Goal: Book appointment/travel/reservation

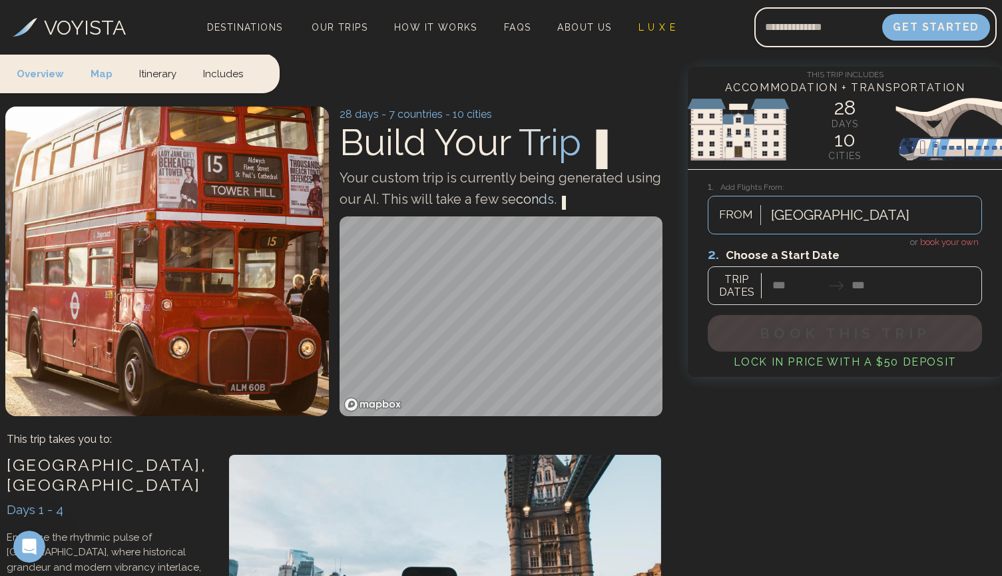
scroll to position [164, 0]
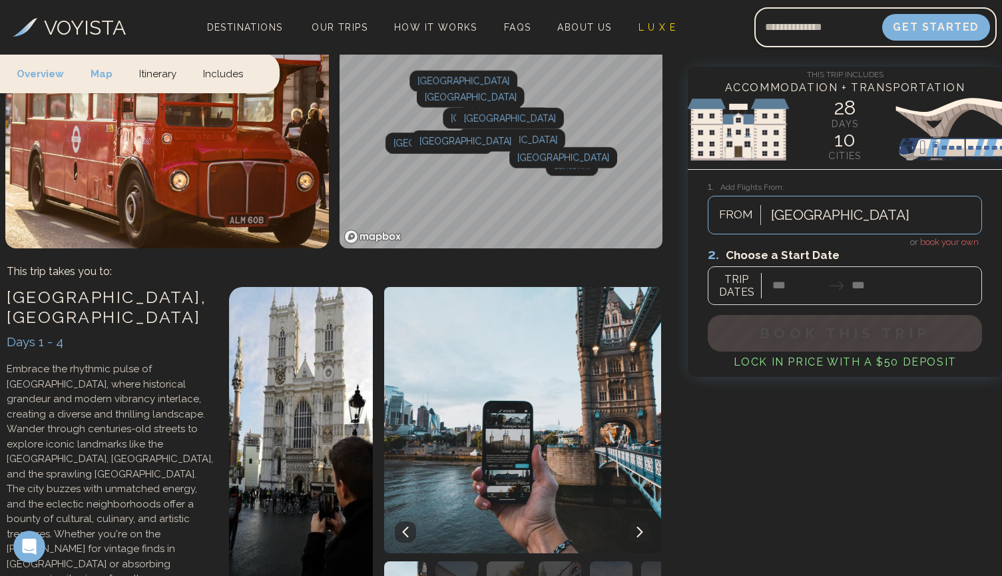
click at [777, 290] on div at bounding box center [845, 275] width 274 height 59
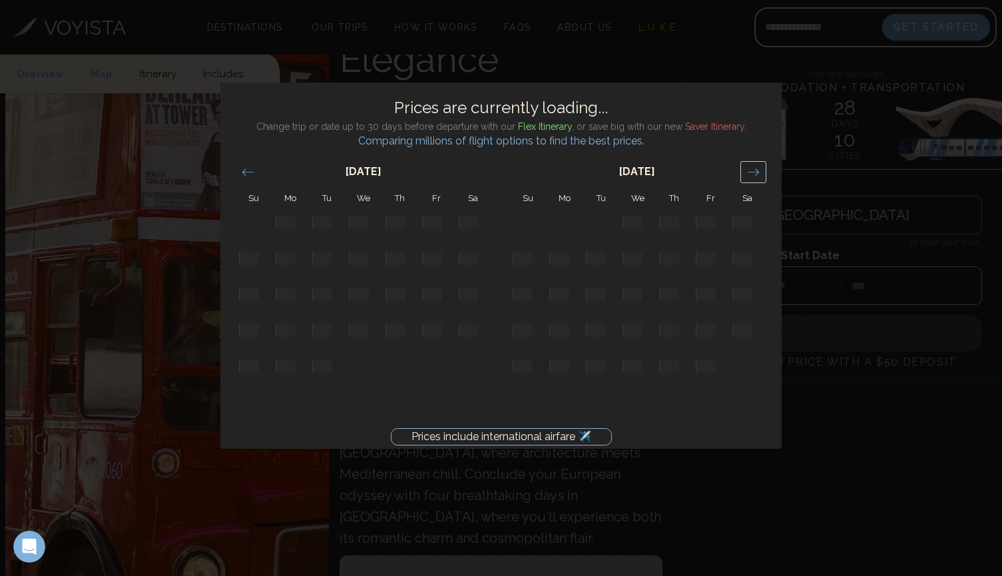
click at [759, 175] on icon "Move forward to switch to the next month." at bounding box center [753, 172] width 13 height 13
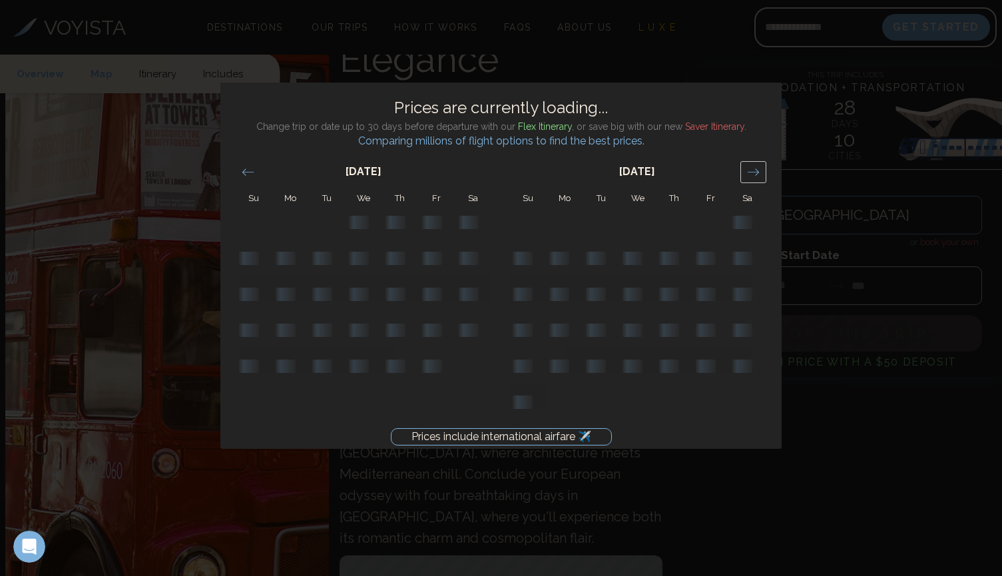
click at [759, 175] on icon "Move forward to switch to the next month." at bounding box center [753, 172] width 13 height 13
click at [822, 433] on div "Prices include international airfare ✈️ Prices are currently loading... Change …" at bounding box center [501, 288] width 1002 height 576
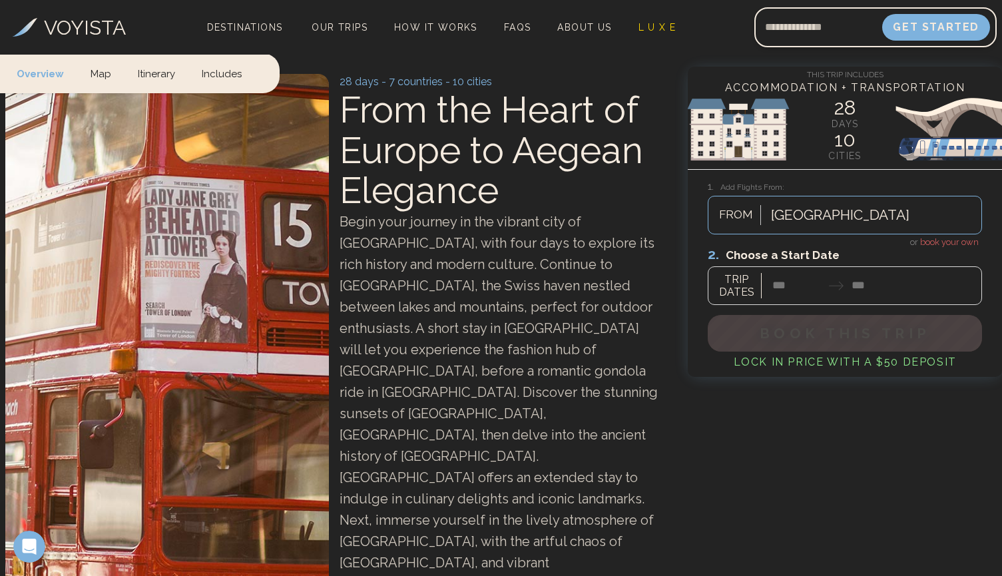
scroll to position [17, 0]
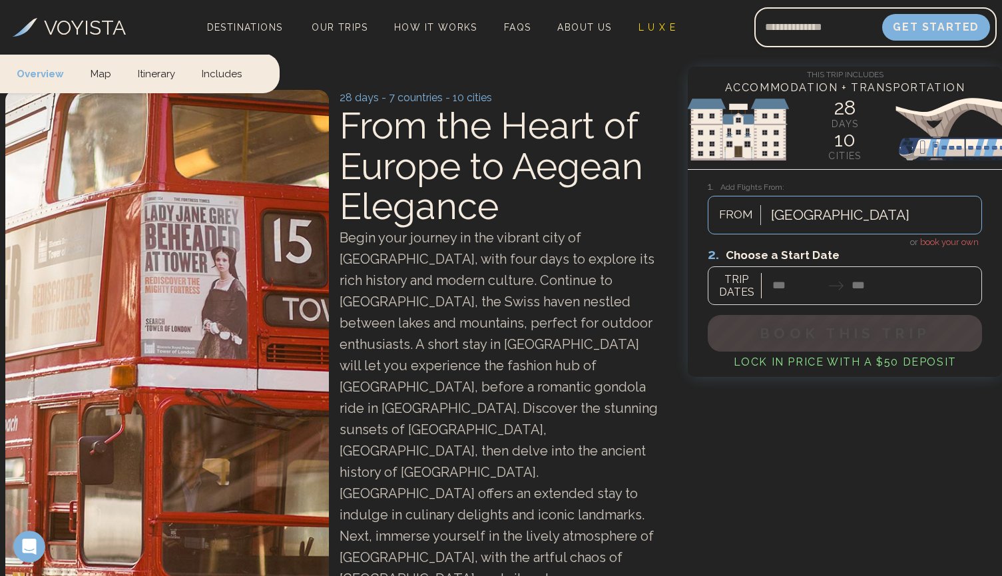
click at [783, 282] on div at bounding box center [845, 275] width 274 height 59
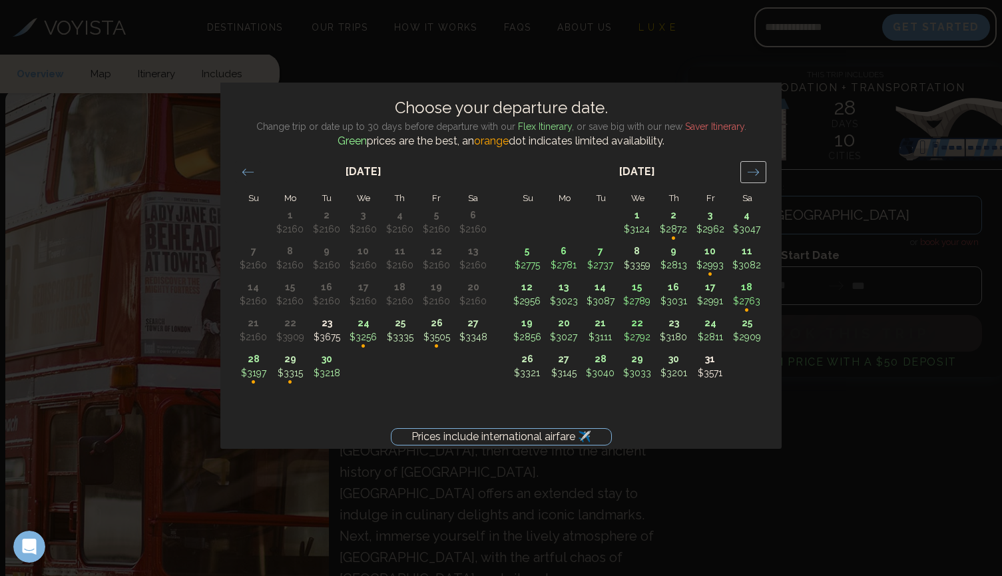
click at [751, 166] on icon "Move forward to switch to the next month." at bounding box center [753, 172] width 13 height 13
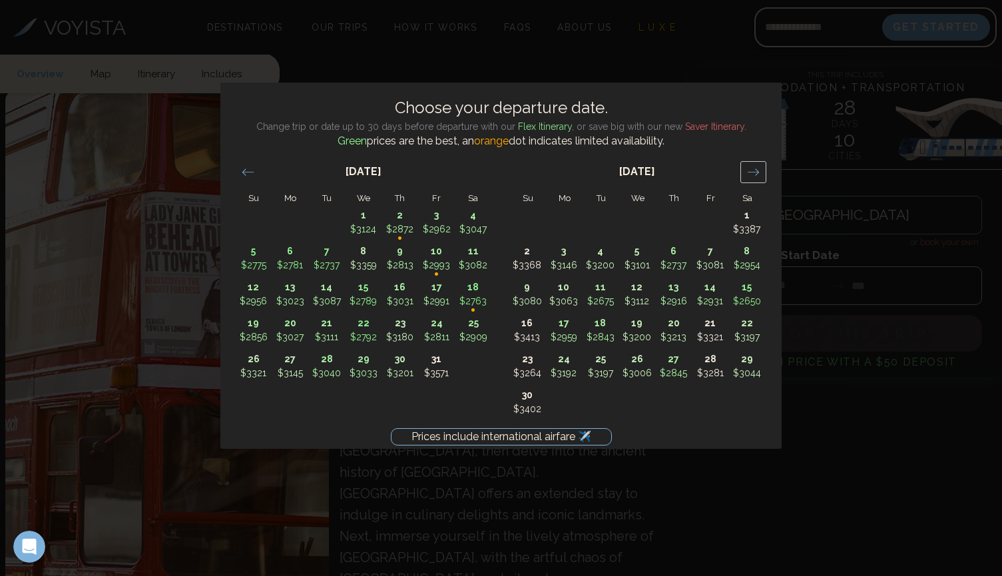
click at [751, 166] on icon "Move forward to switch to the next month." at bounding box center [753, 172] width 13 height 13
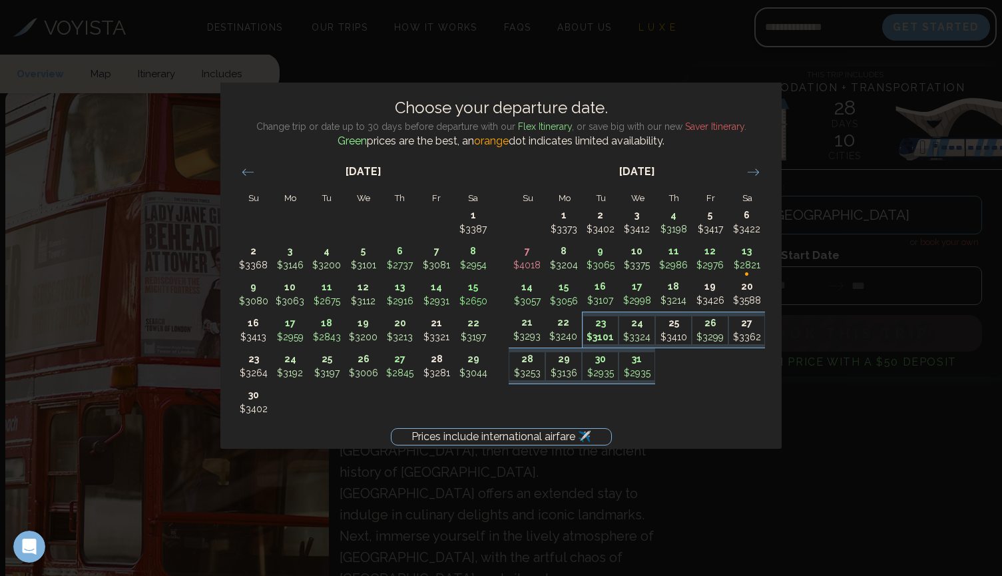
click at [594, 332] on p "$3101" at bounding box center [600, 337] width 35 height 14
type input "********"
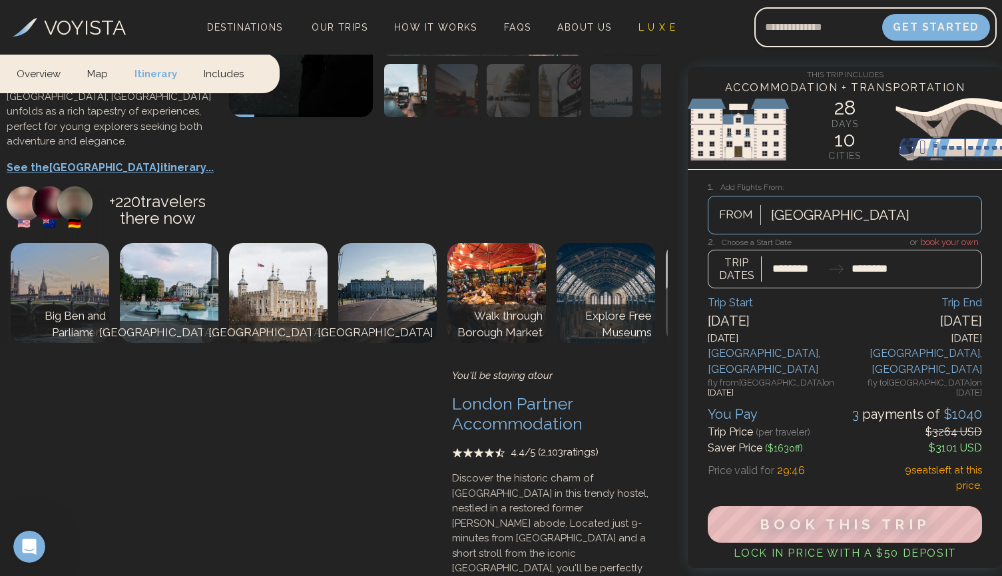
scroll to position [1168, 0]
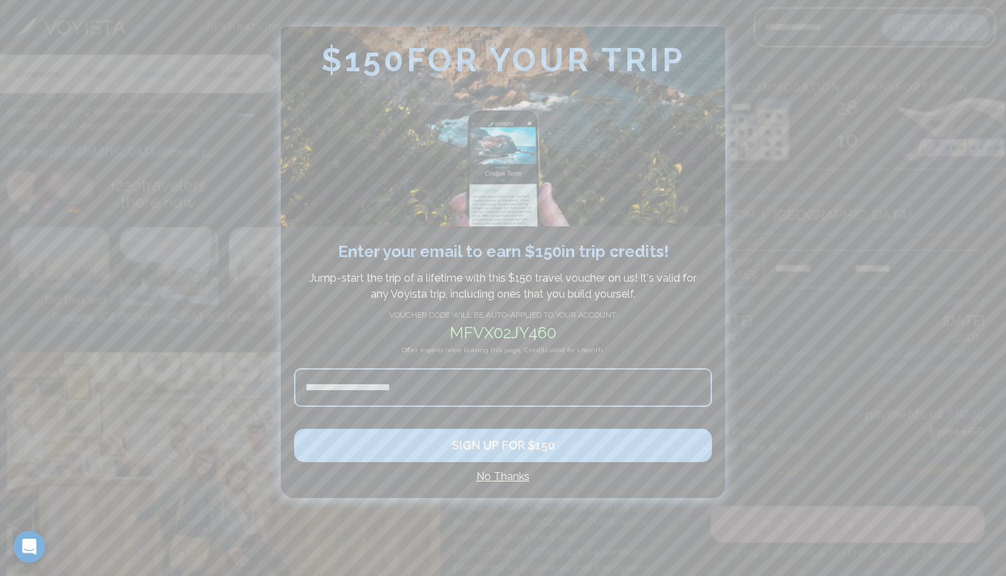
click at [531, 388] on input at bounding box center [503, 387] width 418 height 39
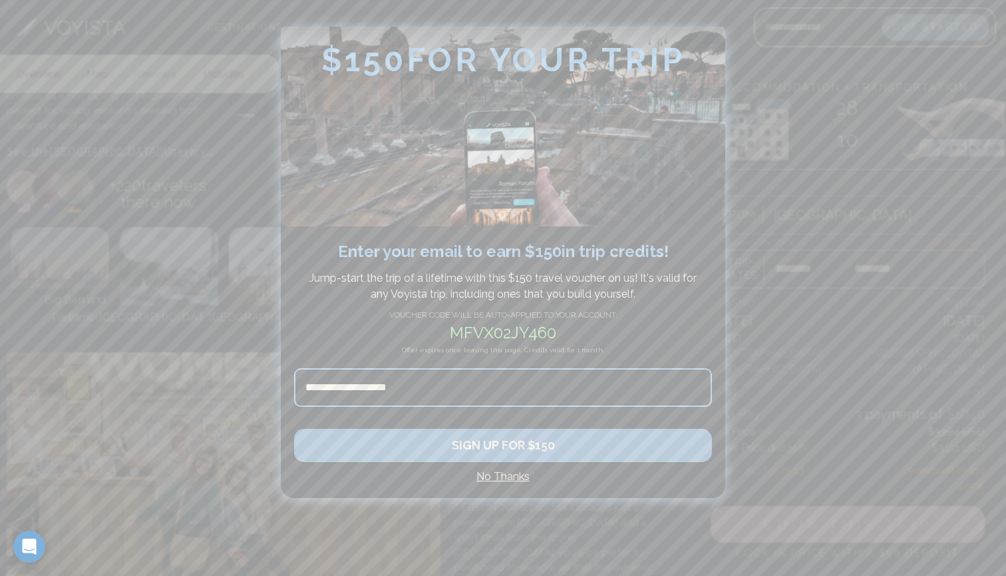
type input "**********"
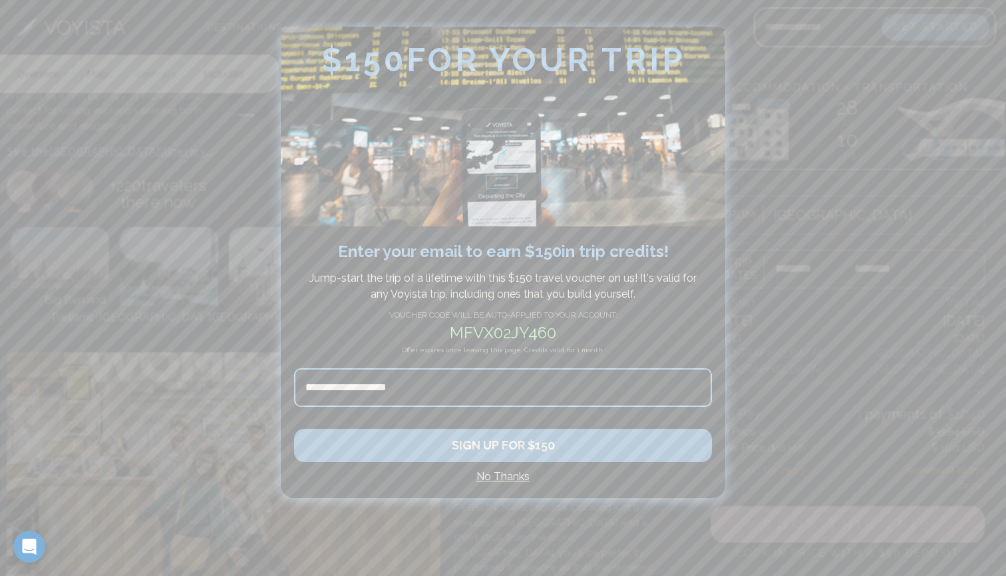
click at [425, 438] on button "SIGN UP FOR $150" at bounding box center [503, 445] width 418 height 33
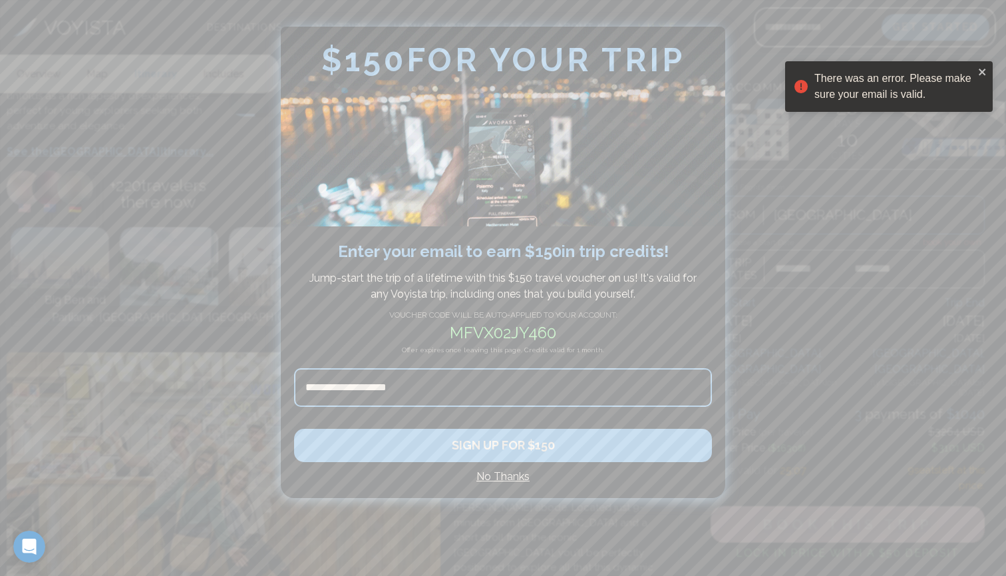
drag, startPoint x: 366, startPoint y: 391, endPoint x: 109, endPoint y: 389, distance: 256.9
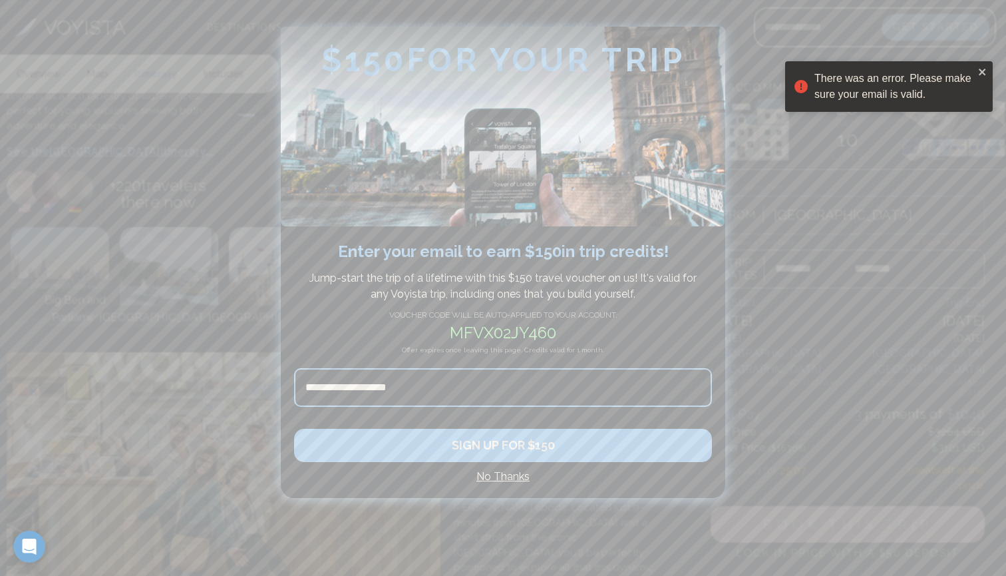
click at [111, 389] on div "**********" at bounding box center [503, 288] width 1006 height 576
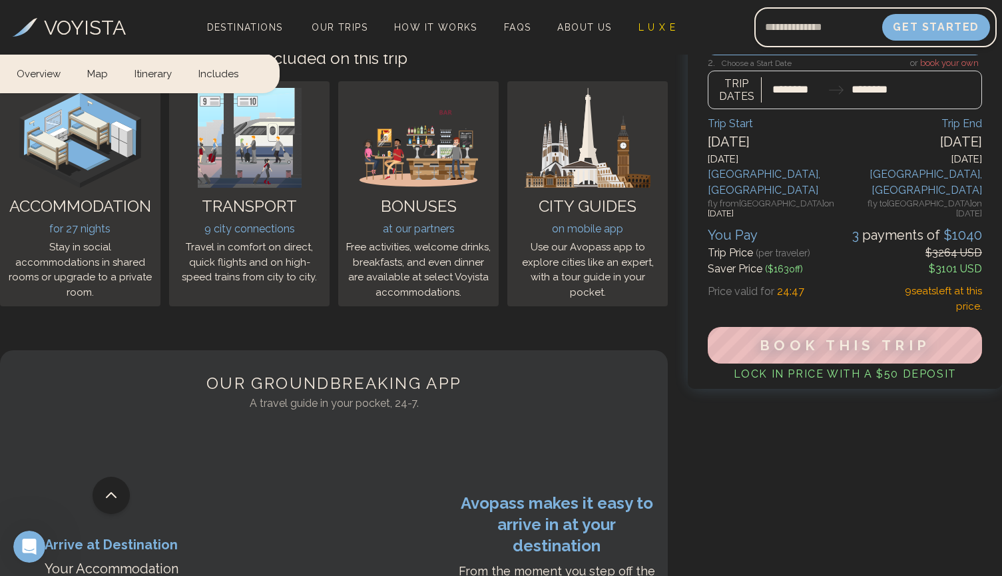
scroll to position [10044, 0]
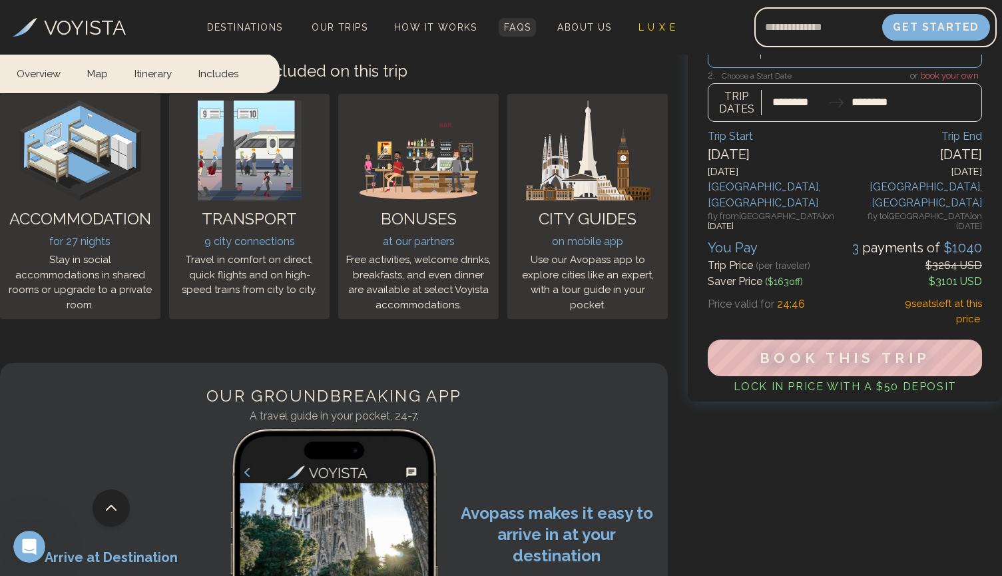
click at [516, 33] on link "FAQs" at bounding box center [518, 27] width 38 height 19
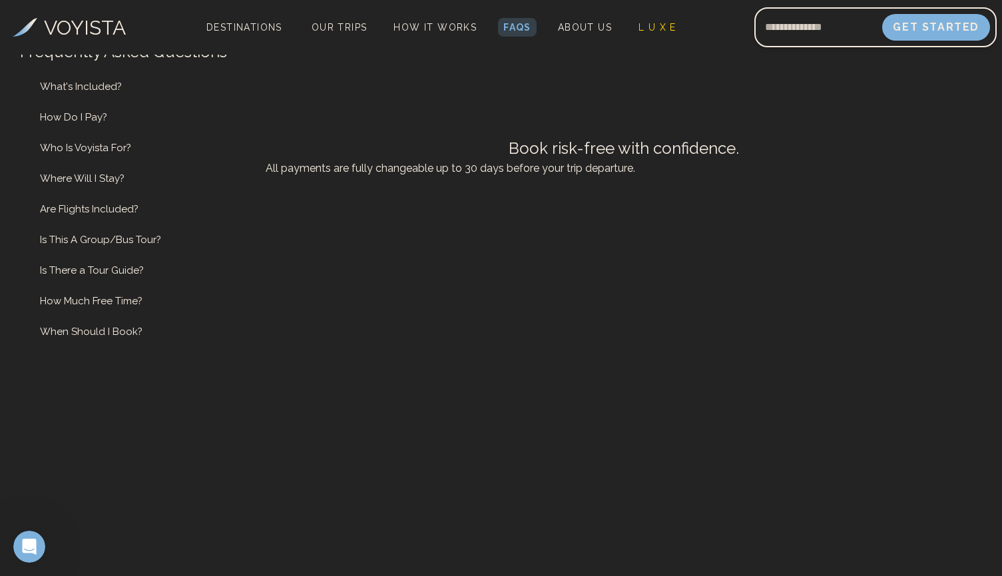
scroll to position [609, 0]
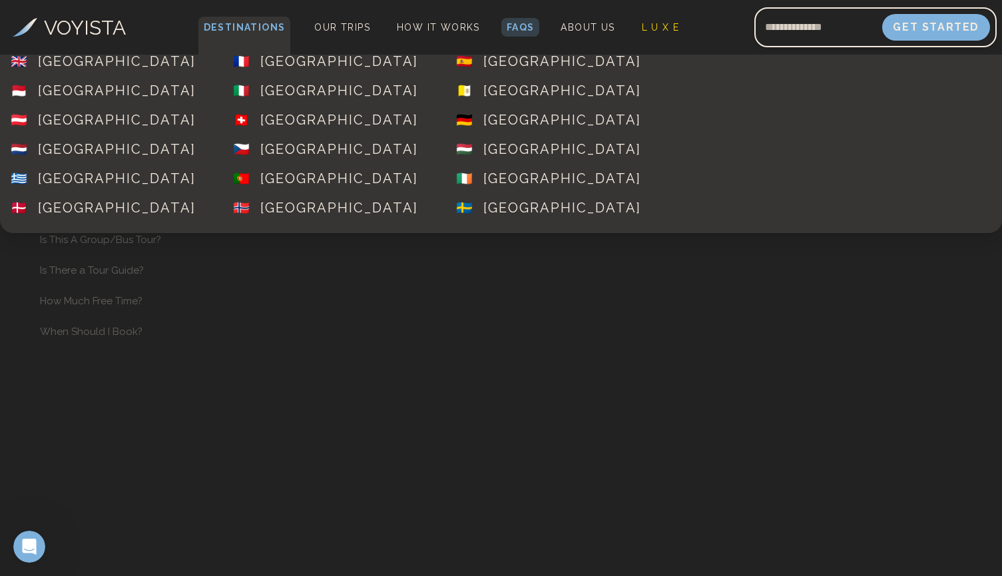
click at [238, 32] on span "Destinations" at bounding box center [244, 36] width 93 height 39
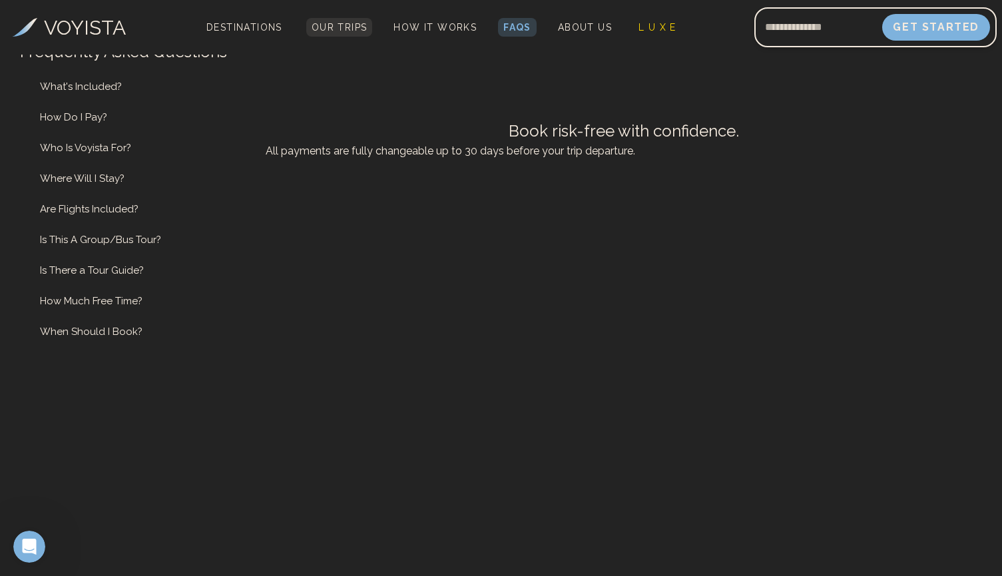
click at [333, 33] on link "Our Trips" at bounding box center [339, 27] width 67 height 19
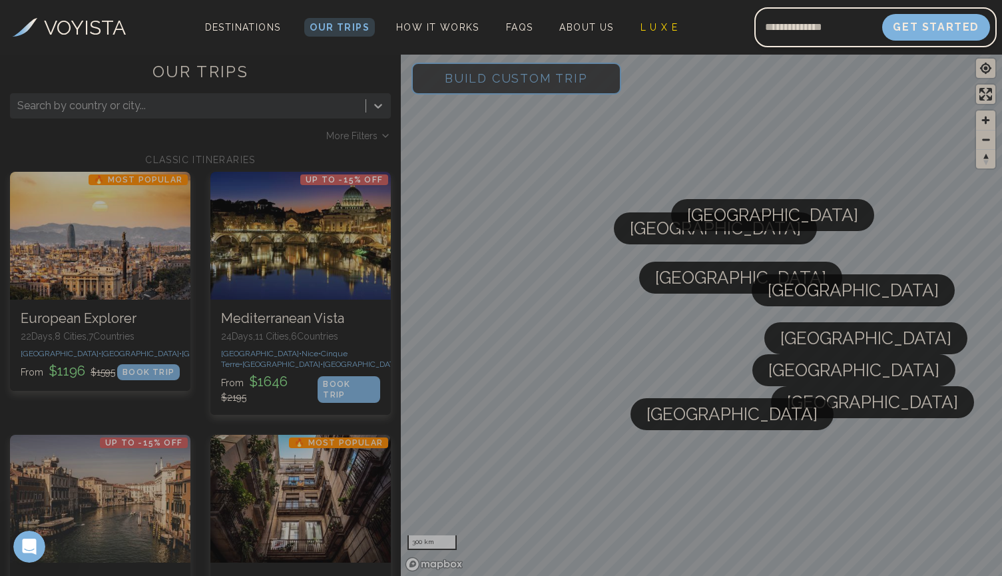
click at [490, 81] on span "Build Custom Trip" at bounding box center [516, 78] width 186 height 57
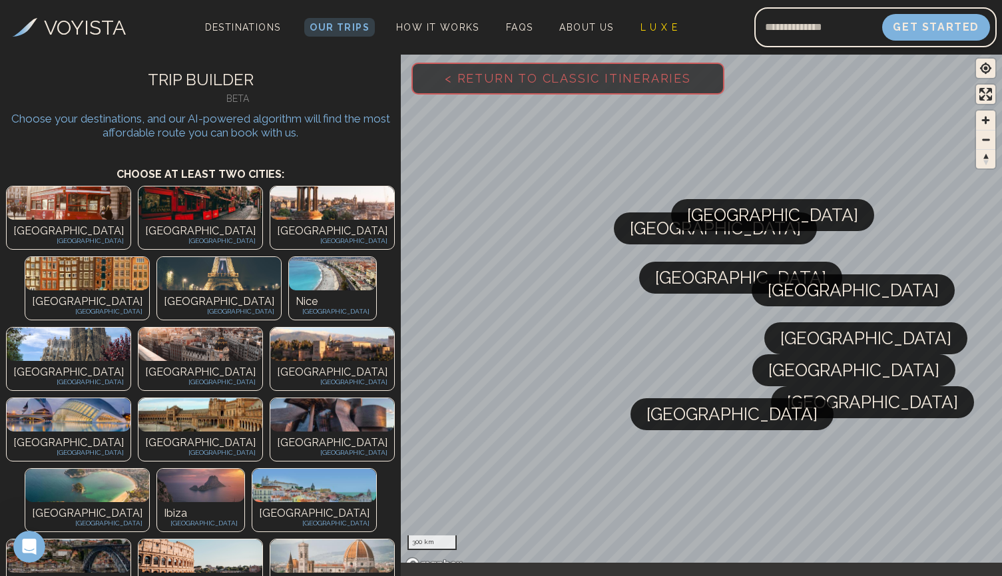
click at [51, 208] on img at bounding box center [69, 202] width 124 height 33
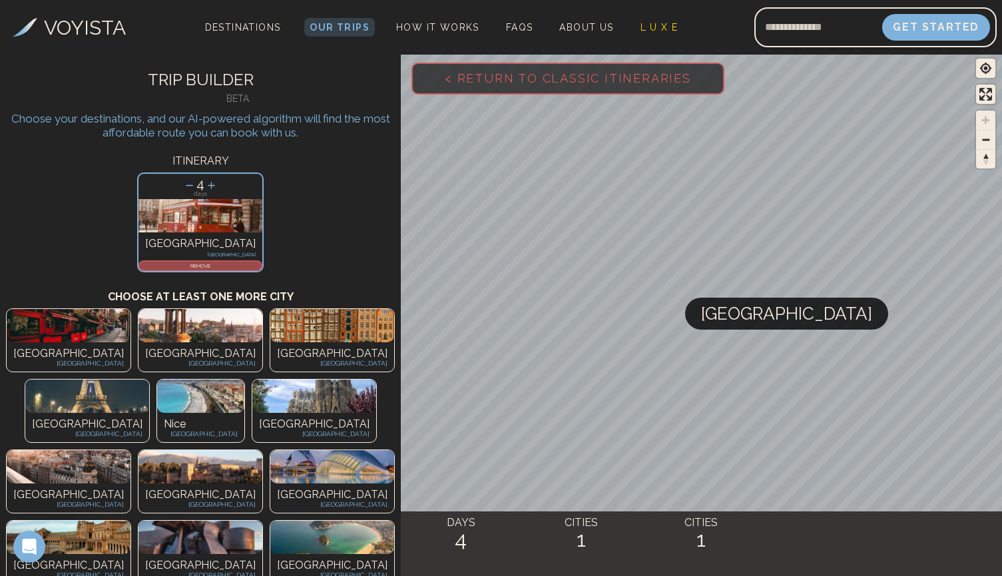
click at [149, 379] on img at bounding box center [87, 395] width 124 height 33
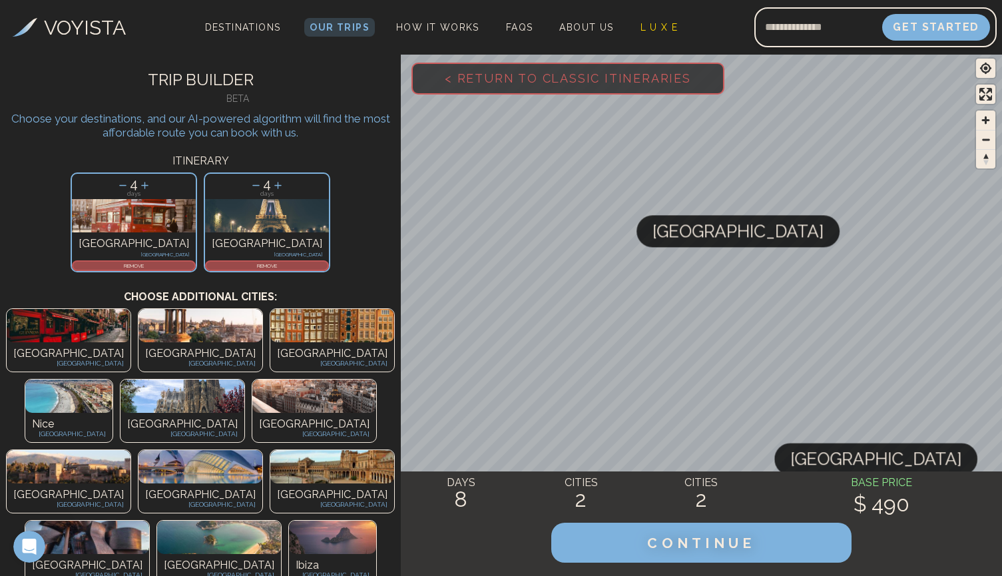
click at [244, 379] on img at bounding box center [182, 395] width 124 height 33
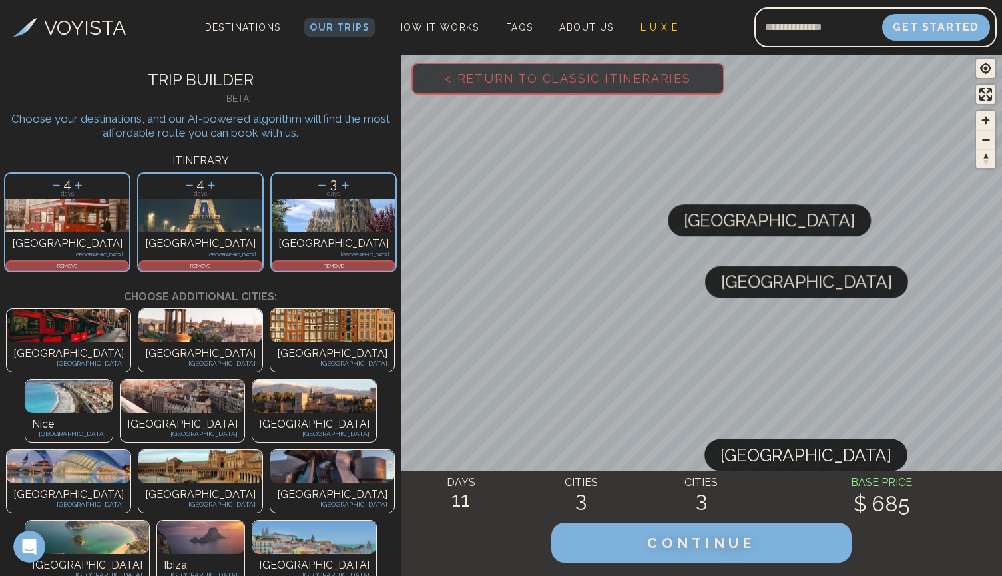
click at [244, 379] on img at bounding box center [182, 395] width 124 height 33
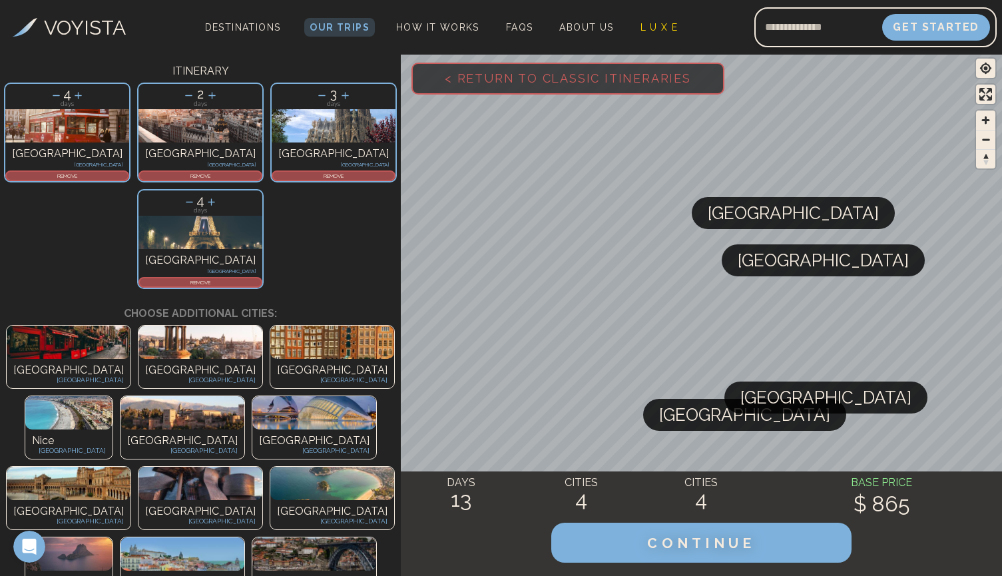
scroll to position [93, 0]
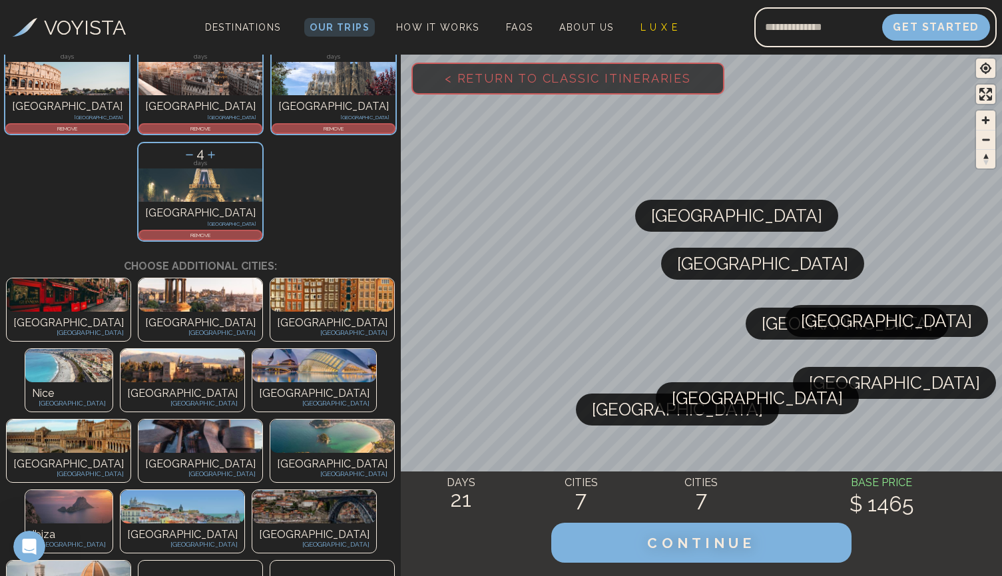
scroll to position [246, 0]
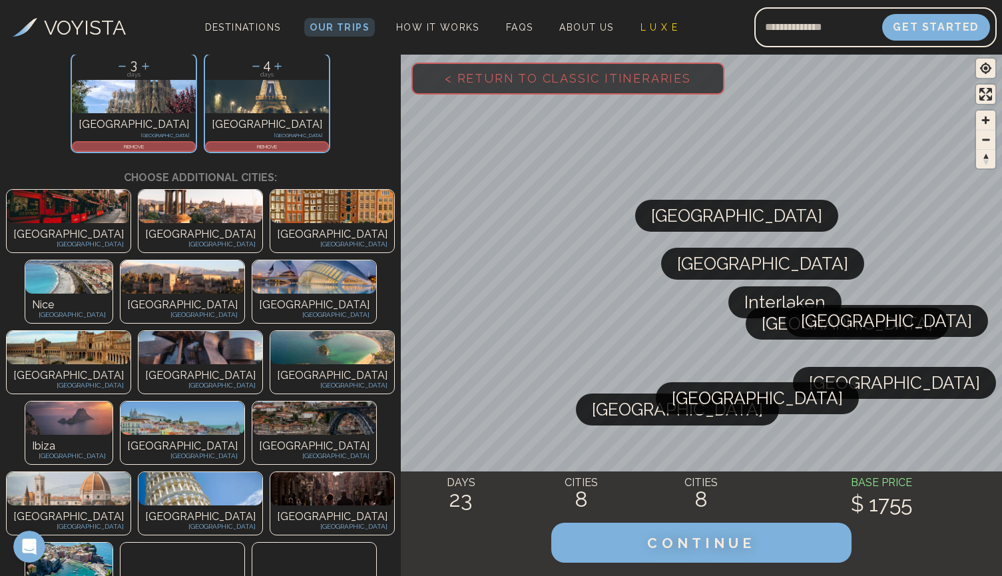
scroll to position [333, 0]
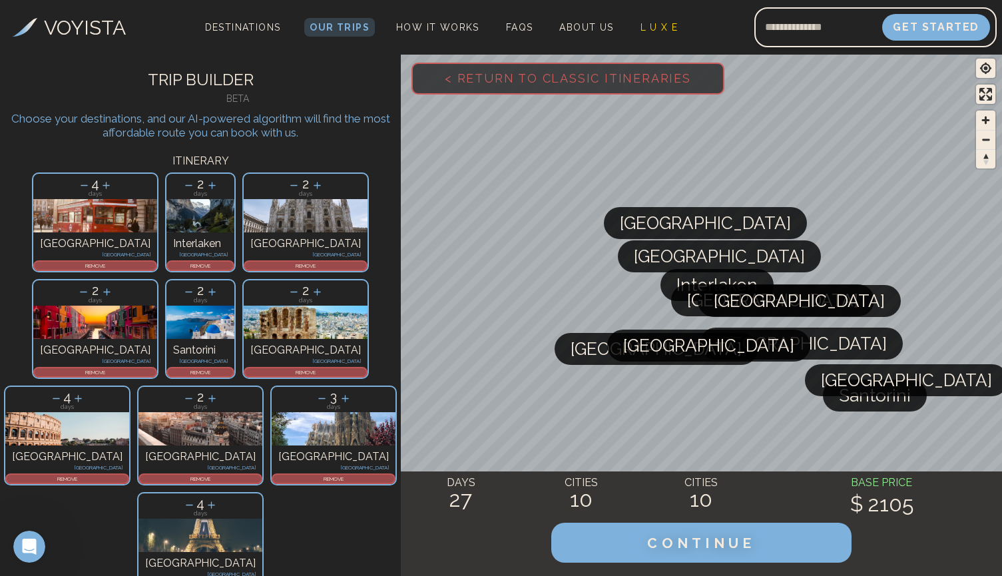
scroll to position [0, 0]
click at [596, 541] on button "CONTINUE" at bounding box center [700, 543] width 315 height 42
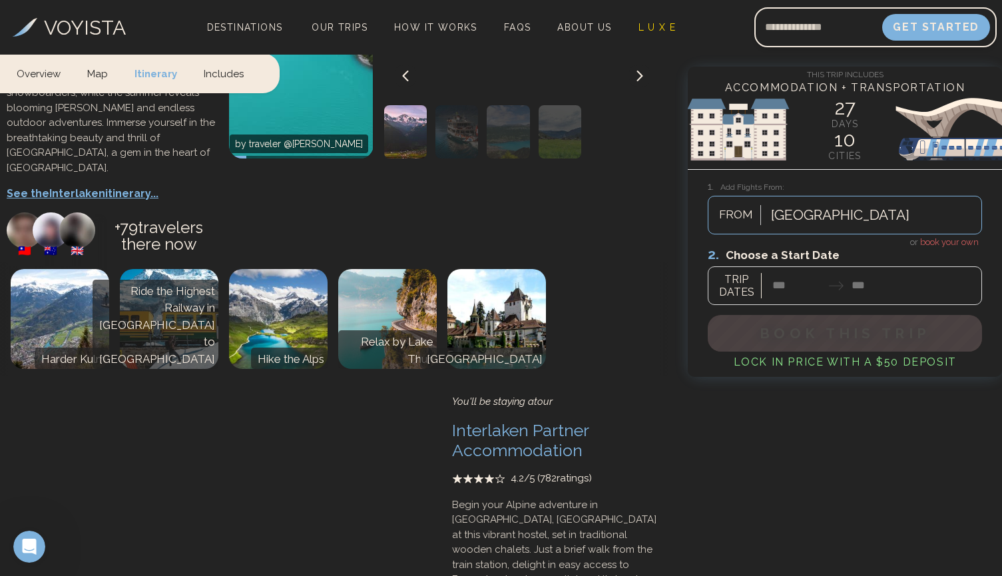
scroll to position [2216, 0]
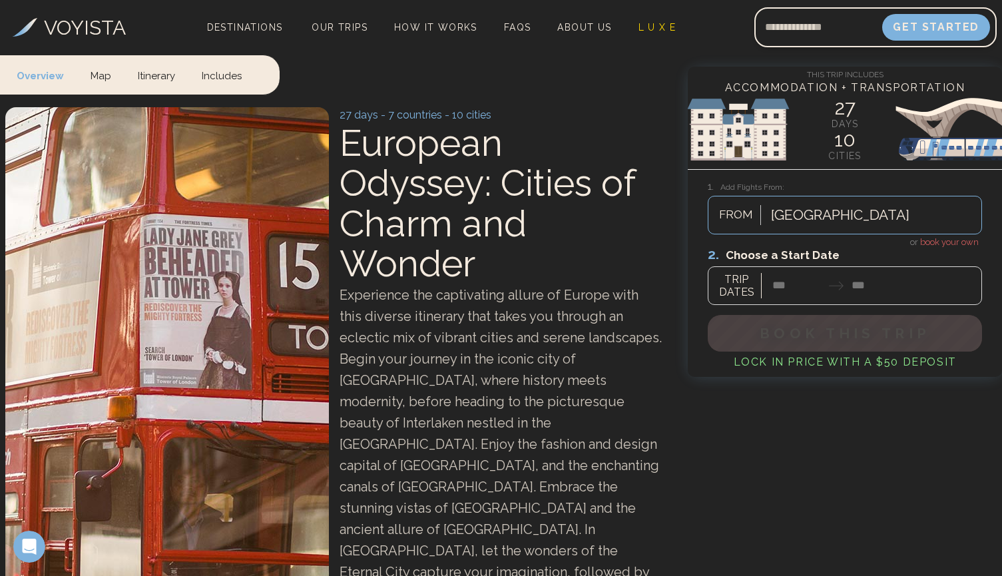
scroll to position [0, 0]
click at [102, 78] on link "Map" at bounding box center [100, 74] width 47 height 39
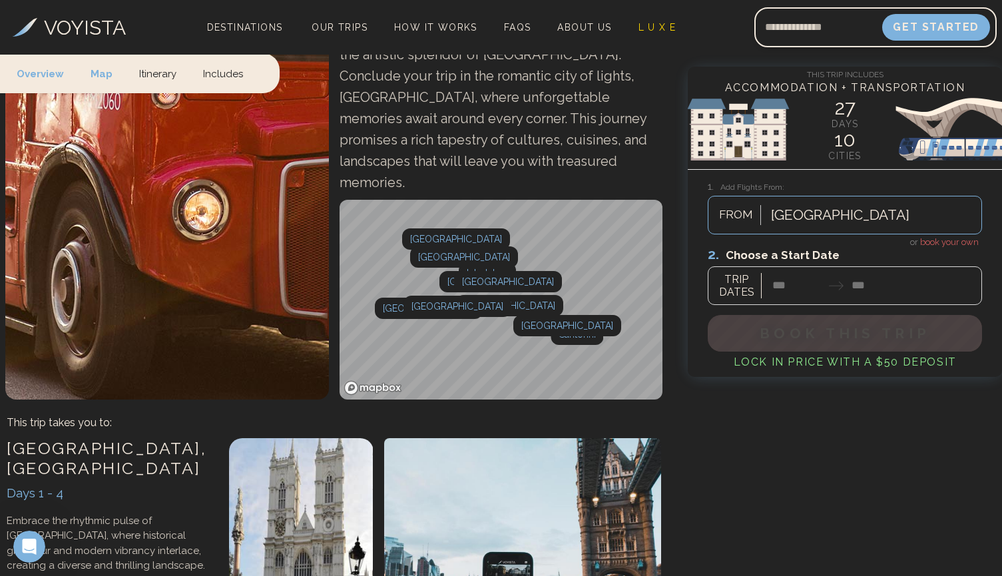
click at [141, 82] on link "Itinerary" at bounding box center [158, 72] width 64 height 39
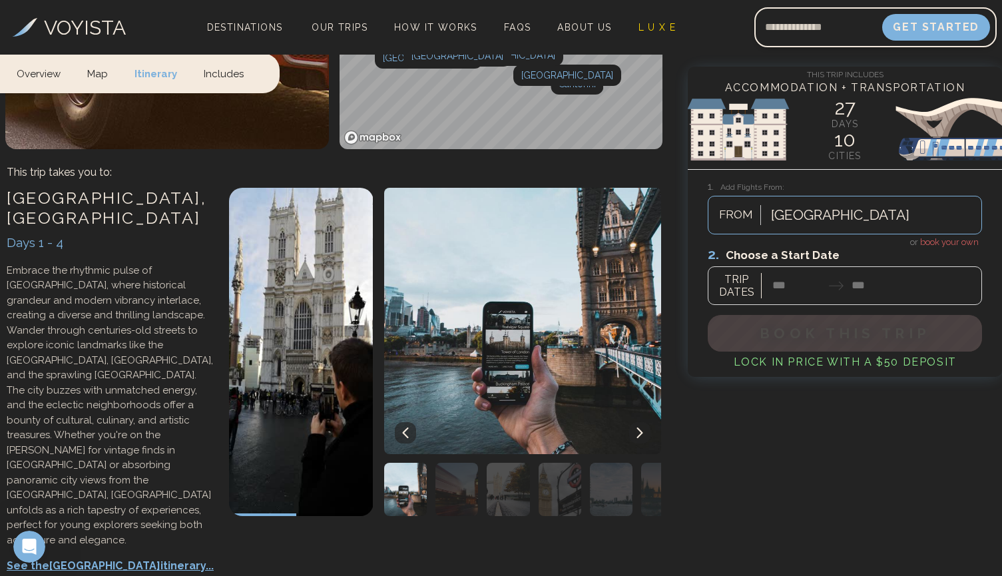
scroll to position [811, 0]
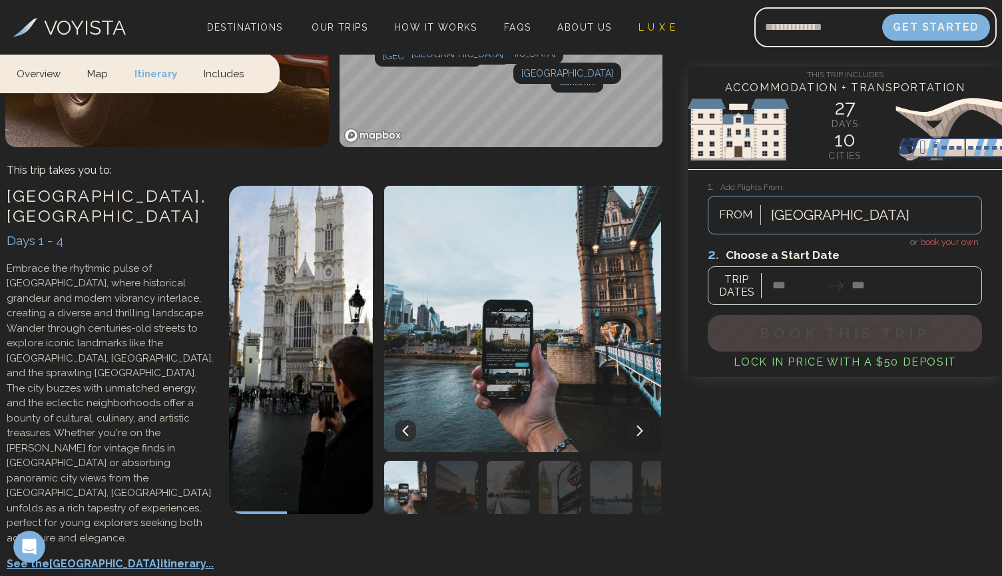
click at [61, 556] on p "See the London itinerary..." at bounding box center [111, 564] width 209 height 16
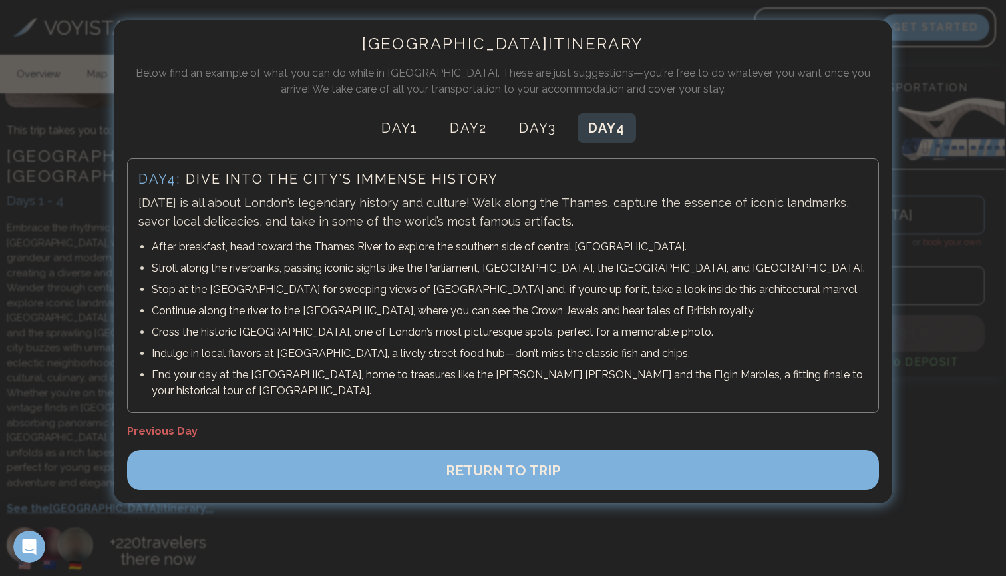
click at [507, 481] on button "RETURN TO TRIP" at bounding box center [503, 470] width 752 height 40
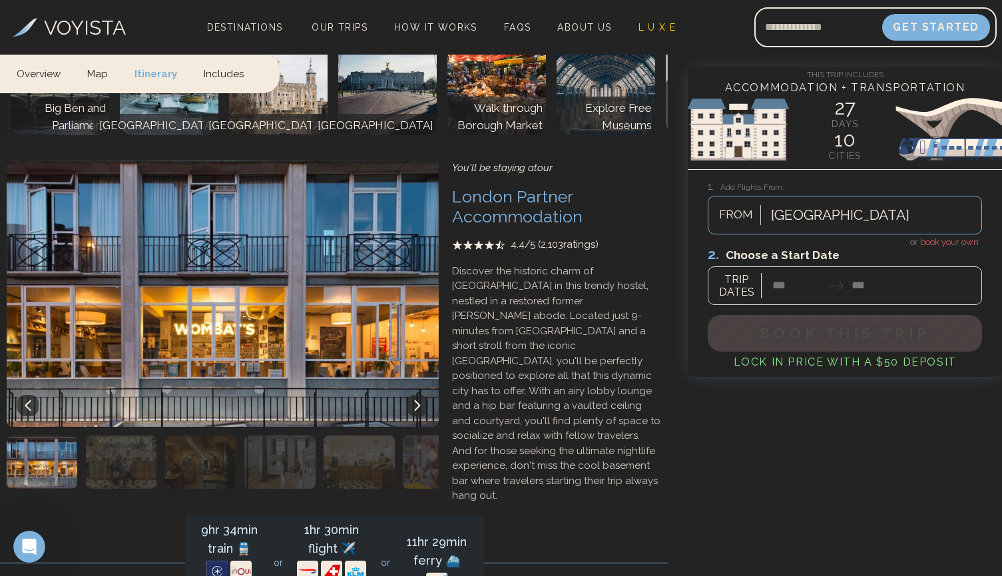
scroll to position [1418, 0]
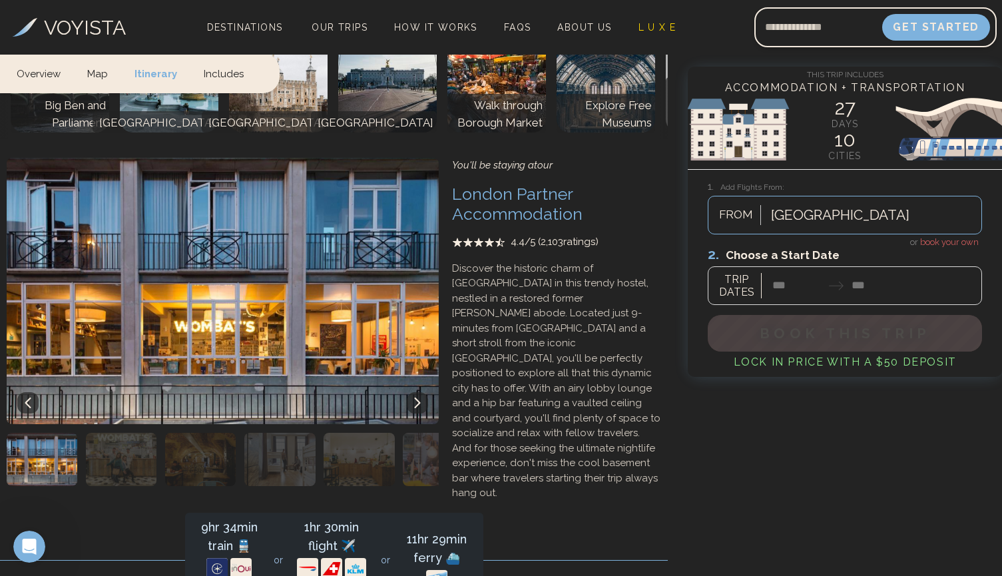
click at [215, 558] on img at bounding box center [216, 568] width 21 height 21
click at [236, 558] on img at bounding box center [240, 568] width 21 height 21
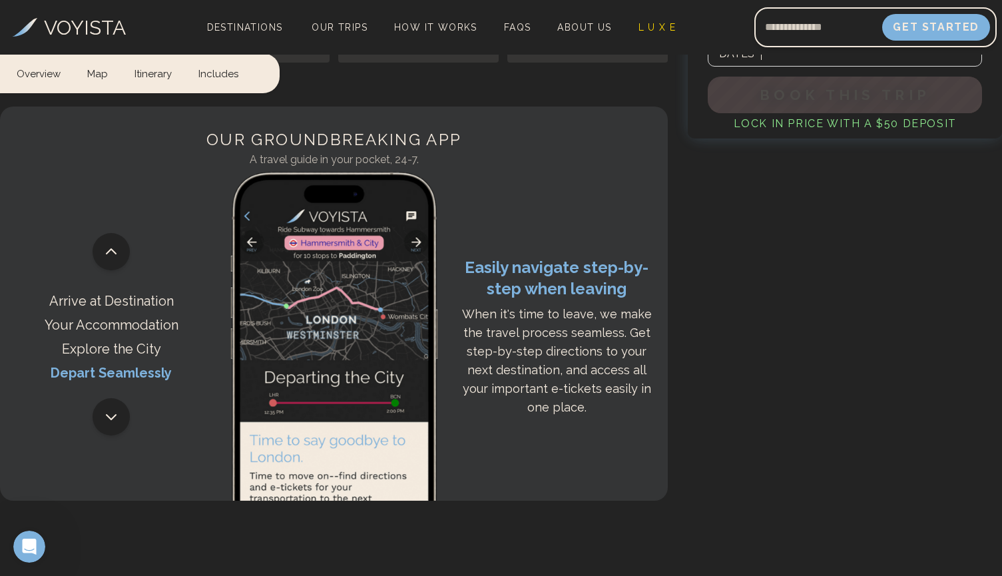
scroll to position [10333, 0]
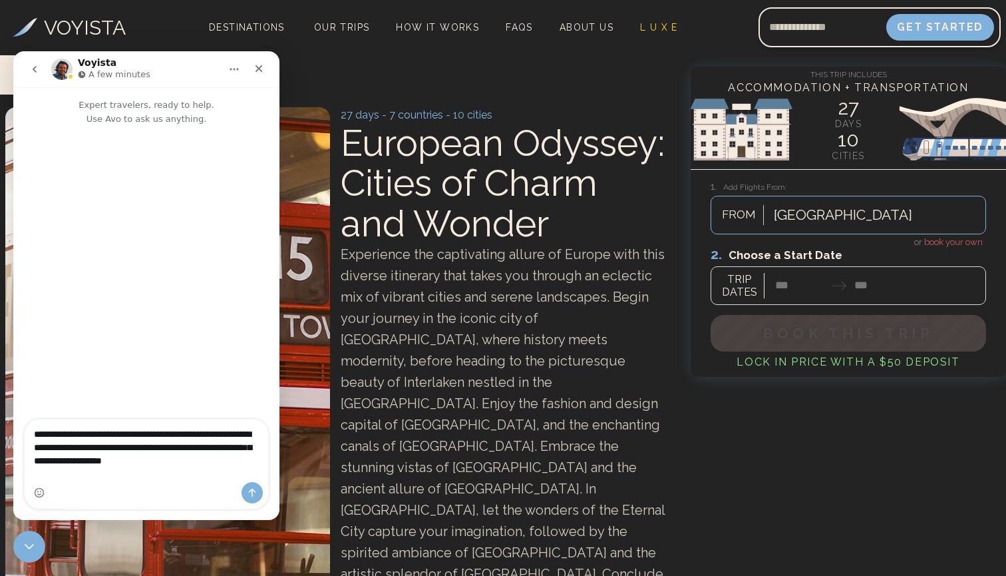
type textarea "**********"
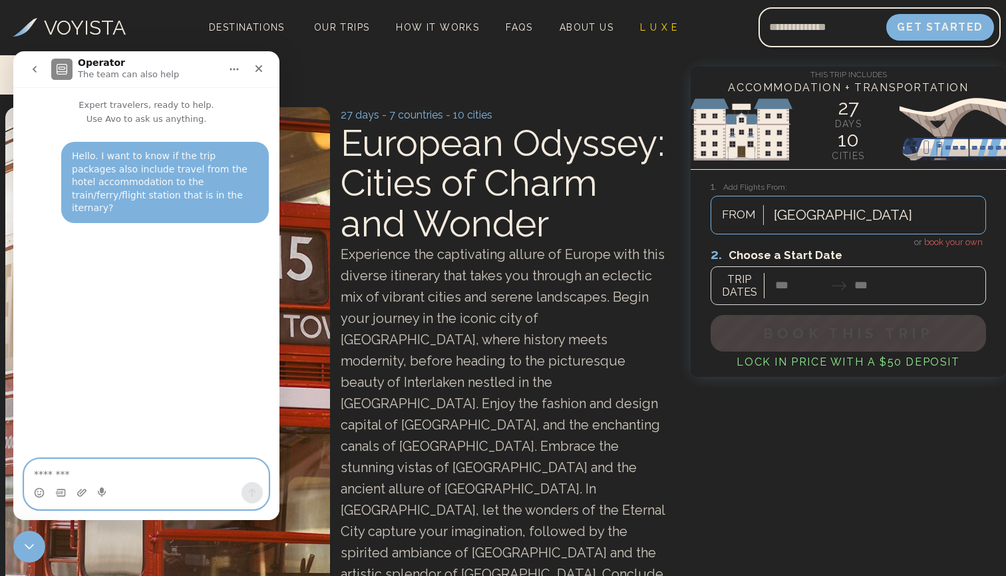
click at [147, 473] on textarea "Message…" at bounding box center [147, 470] width 244 height 23
type textarea "******"
click at [228, 69] on button "Home" at bounding box center [234, 69] width 25 height 25
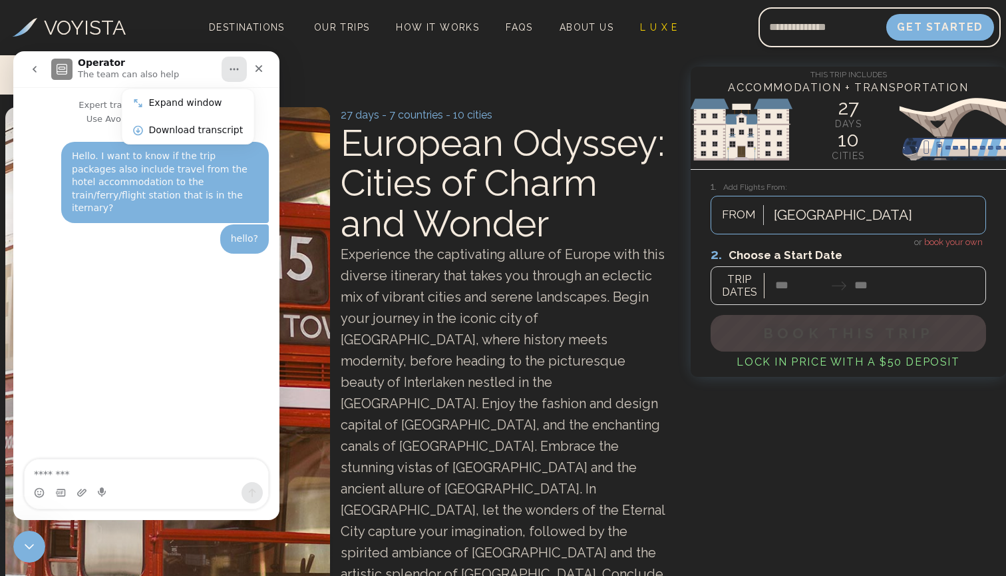
click at [156, 242] on div "Hello. I want to know if the trip packages also include travel from the hotel a…" at bounding box center [146, 293] width 266 height 335
